Goal: Transaction & Acquisition: Purchase product/service

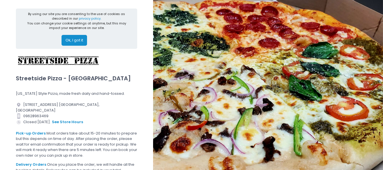
click at [79, 40] on button "Ok, I got it" at bounding box center [73, 40] width 25 height 11
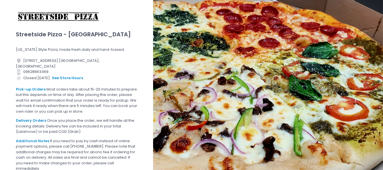
scroll to position [52, 0]
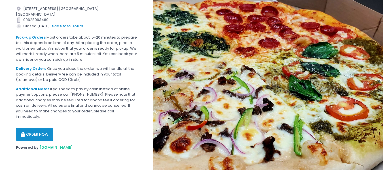
click at [46, 132] on button "ORDER NOW" at bounding box center [34, 134] width 37 height 14
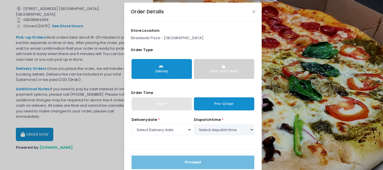
scroll to position [16, 0]
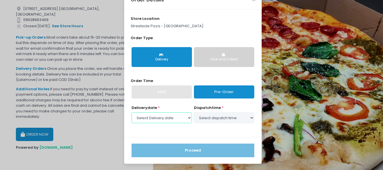
click at [182, 118] on select "Select Delivery date [DATE] [DATE] [DATE] [DATE] [DATE] [DATE] [DATE]" at bounding box center [161, 117] width 60 height 11
select select "[DATE]"
click at [131, 112] on select "Select Delivery date [DATE] [DATE] [DATE] [DATE] [DATE] [DATE] [DATE]" at bounding box center [161, 117] width 60 height 11
click at [214, 116] on select "Select dispatch time 11:00 AM - 11:30 AM 11:30 AM - 12:00 PM 12:00 PM - 12:30 P…" at bounding box center [224, 117] width 60 height 11
select select "19:00"
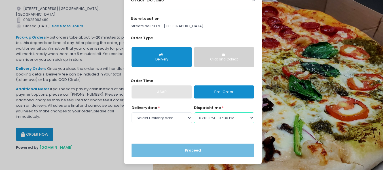
click at [194, 112] on select "Select dispatch time 11:00 AM - 11:30 AM 11:30 AM - 12:00 PM 12:00 PM - 12:30 P…" at bounding box center [224, 117] width 60 height 11
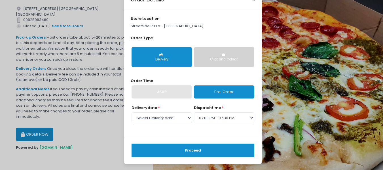
click at [210, 149] on button "Proceed" at bounding box center [192, 150] width 123 height 14
